Goal: Check status: Check status

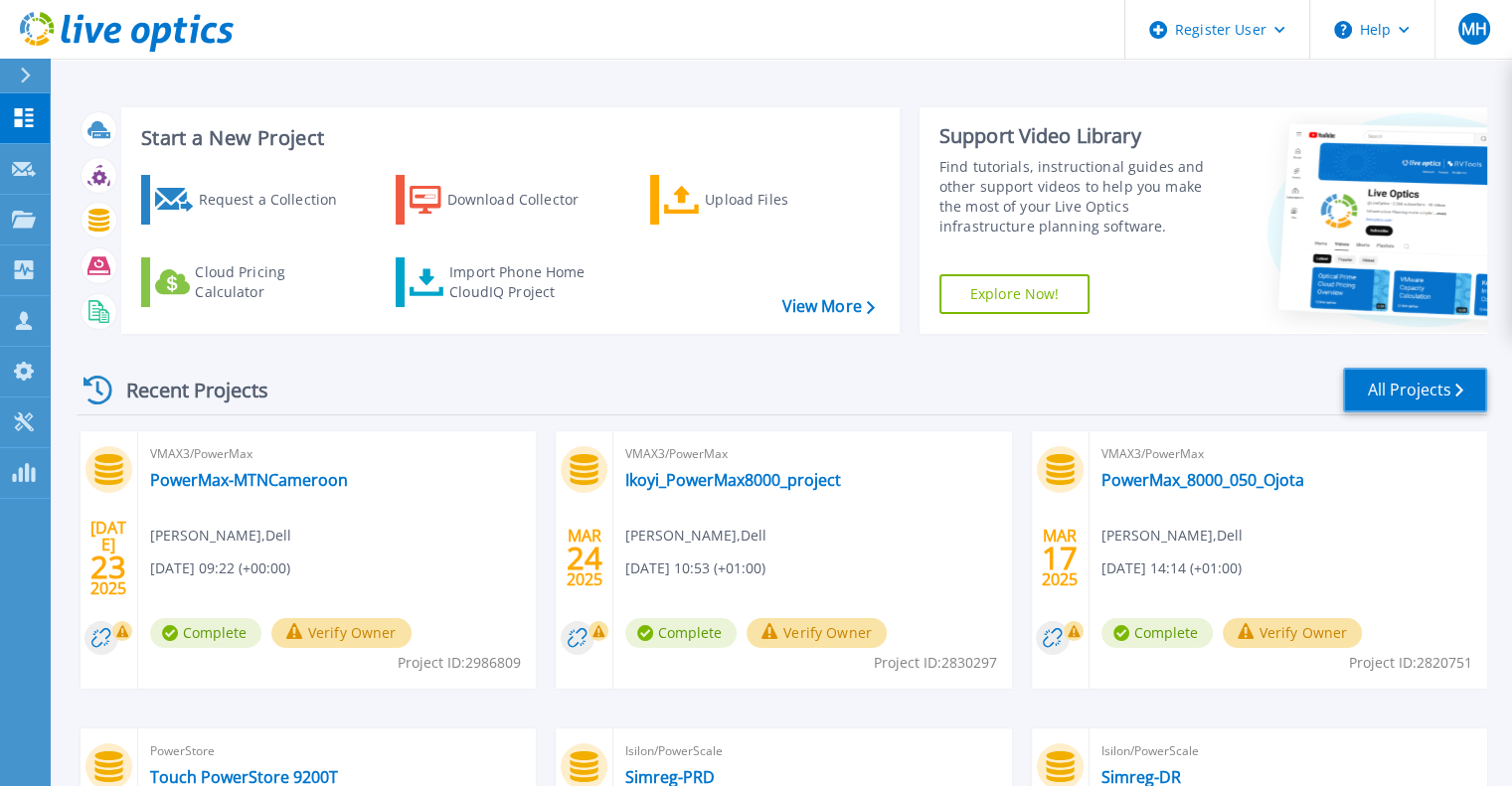
click at [1416, 398] on link "All Projects" at bounding box center [1414, 389] width 144 height 45
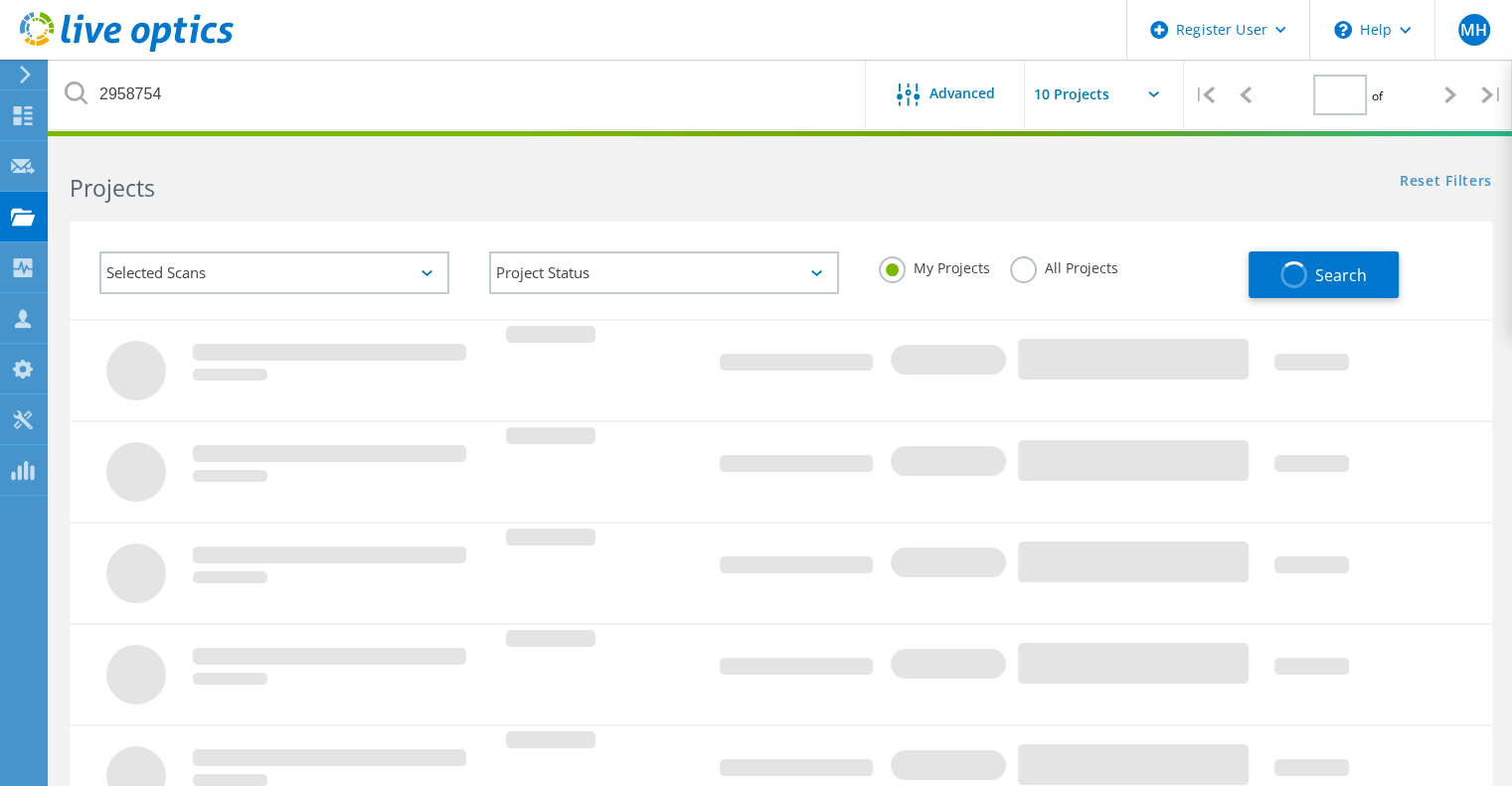
type input "1"
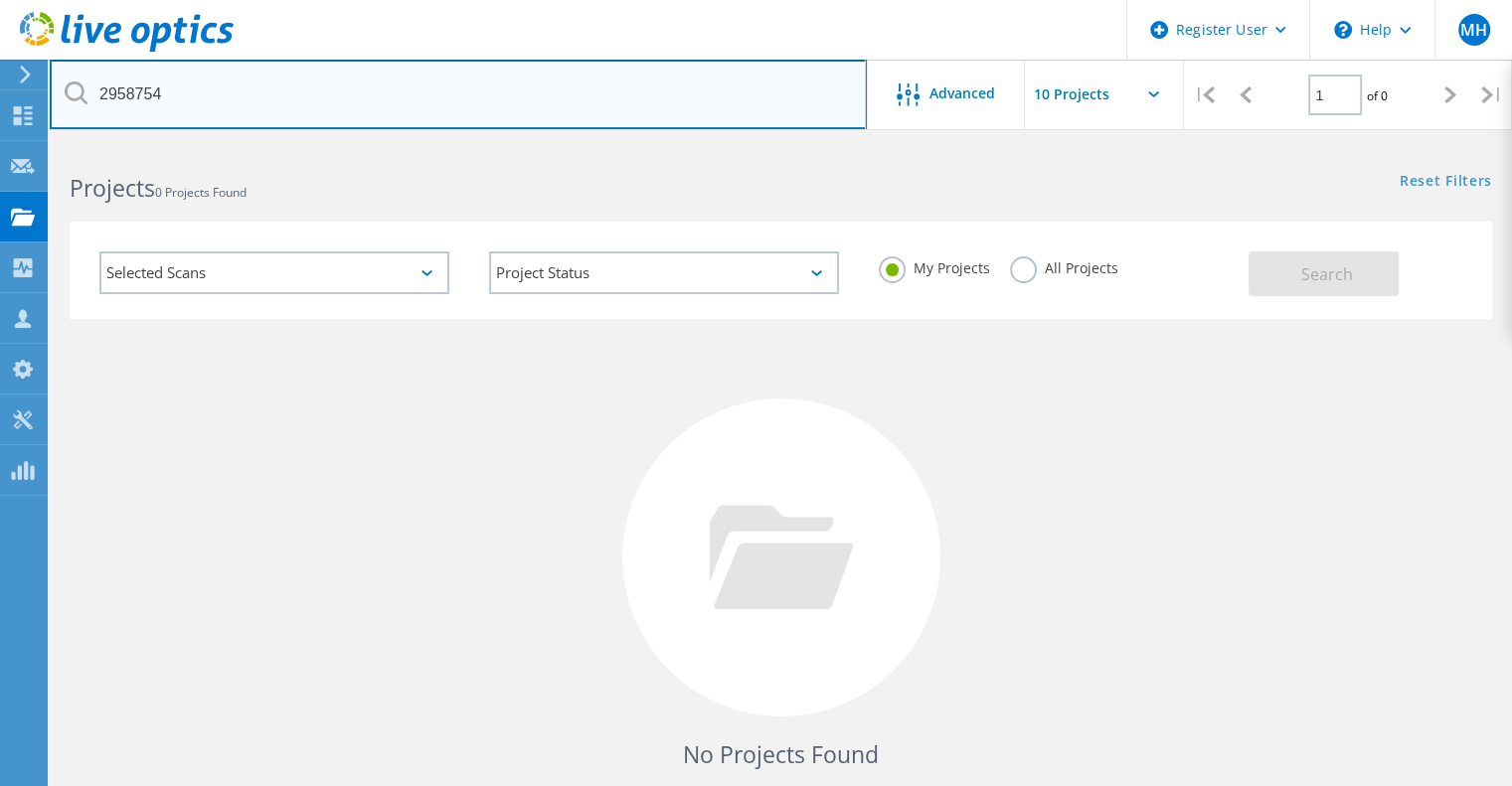
click at [241, 95] on input "2958754" at bounding box center [458, 95] width 817 height 70
type input "2"
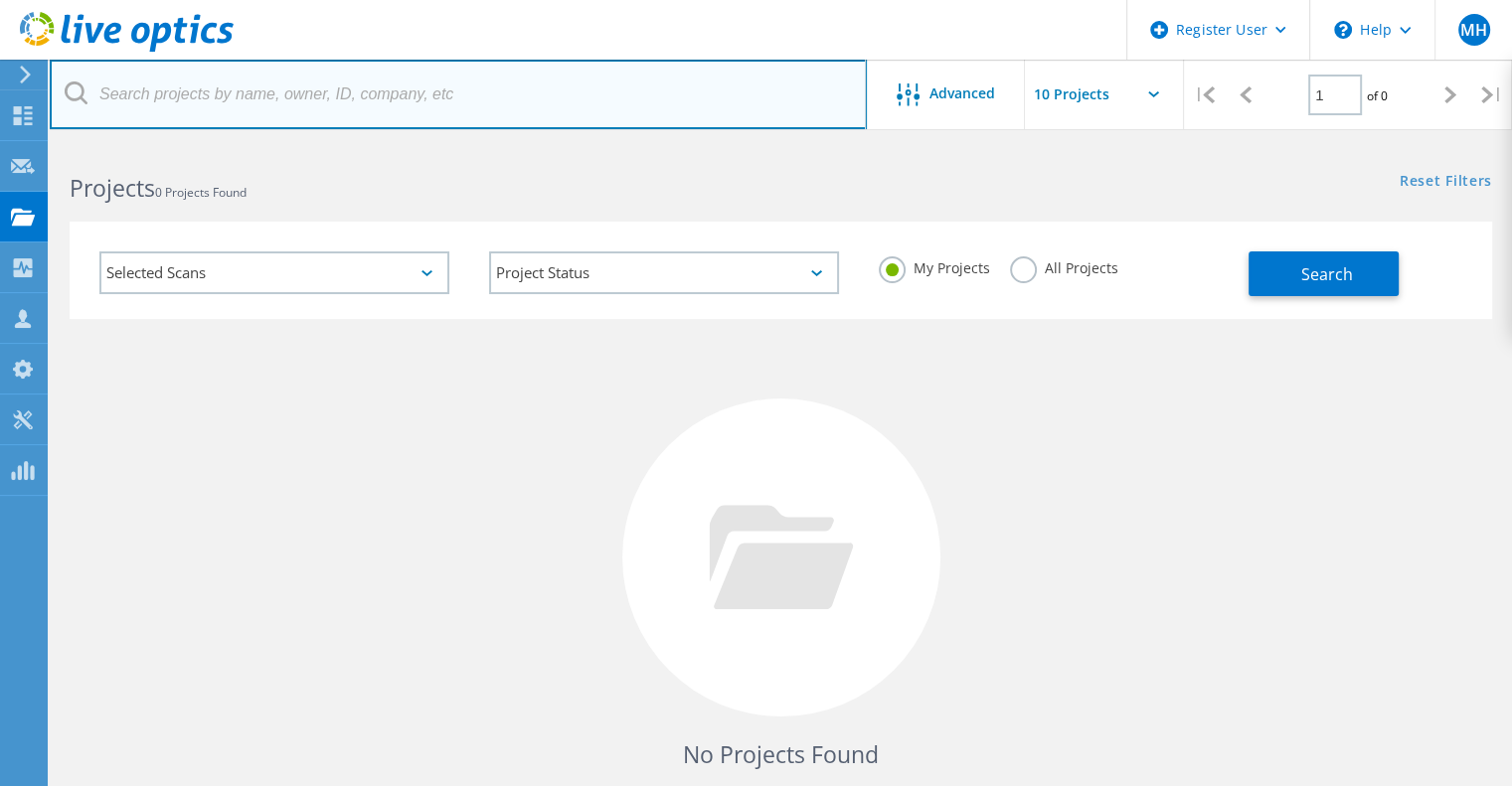
paste input "3015674"
type input "3015674"
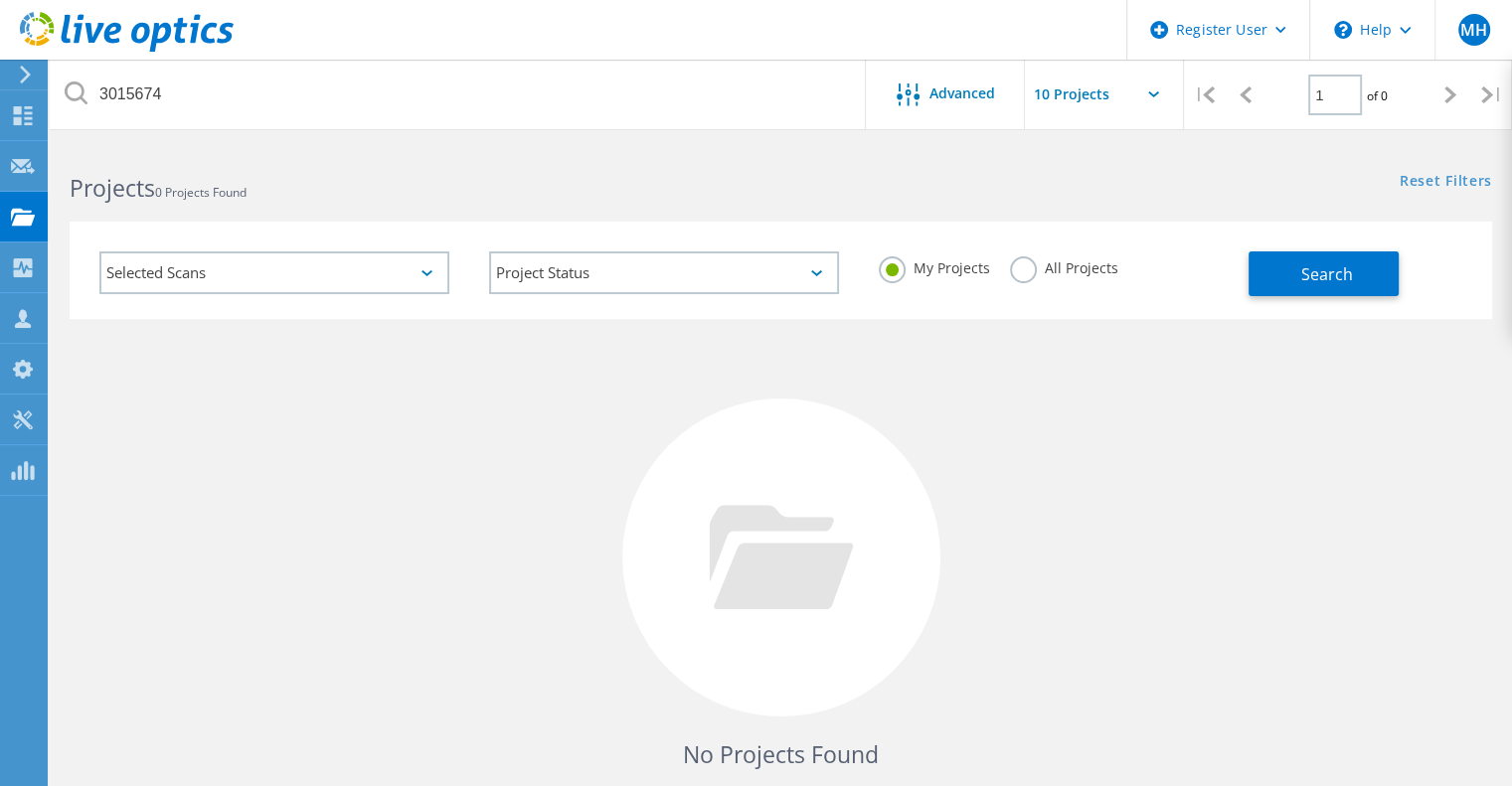
click at [1031, 267] on label "All Projects" at bounding box center [1064, 265] width 109 height 19
click at [0, 0] on input "All Projects" at bounding box center [0, 0] width 0 height 0
click at [1355, 276] on button "Search" at bounding box center [1323, 273] width 150 height 45
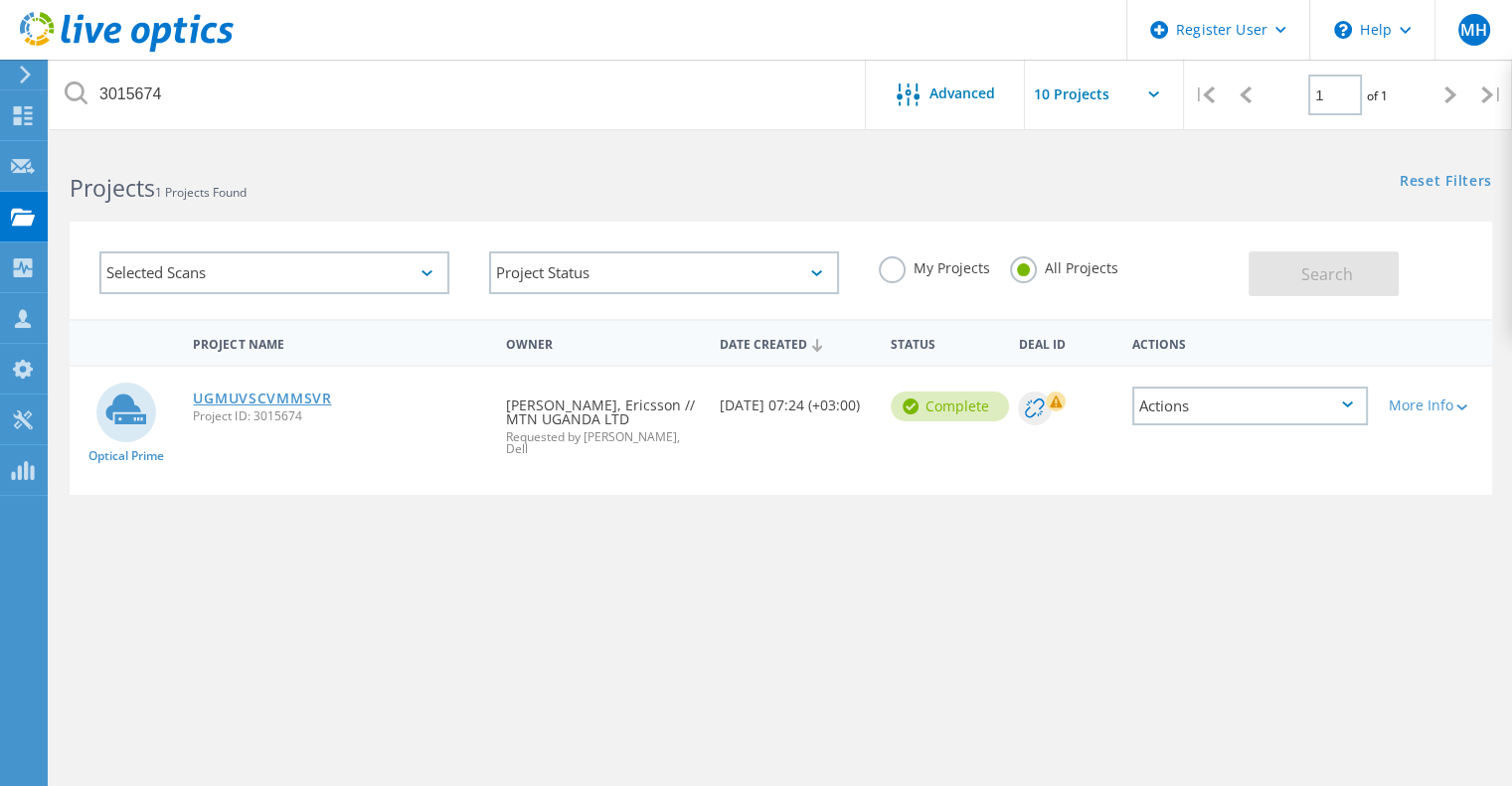
click at [306, 402] on link "UGMUVSCVMMSVR" at bounding box center [261, 398] width 138 height 14
